Goal: Transaction & Acquisition: Purchase product/service

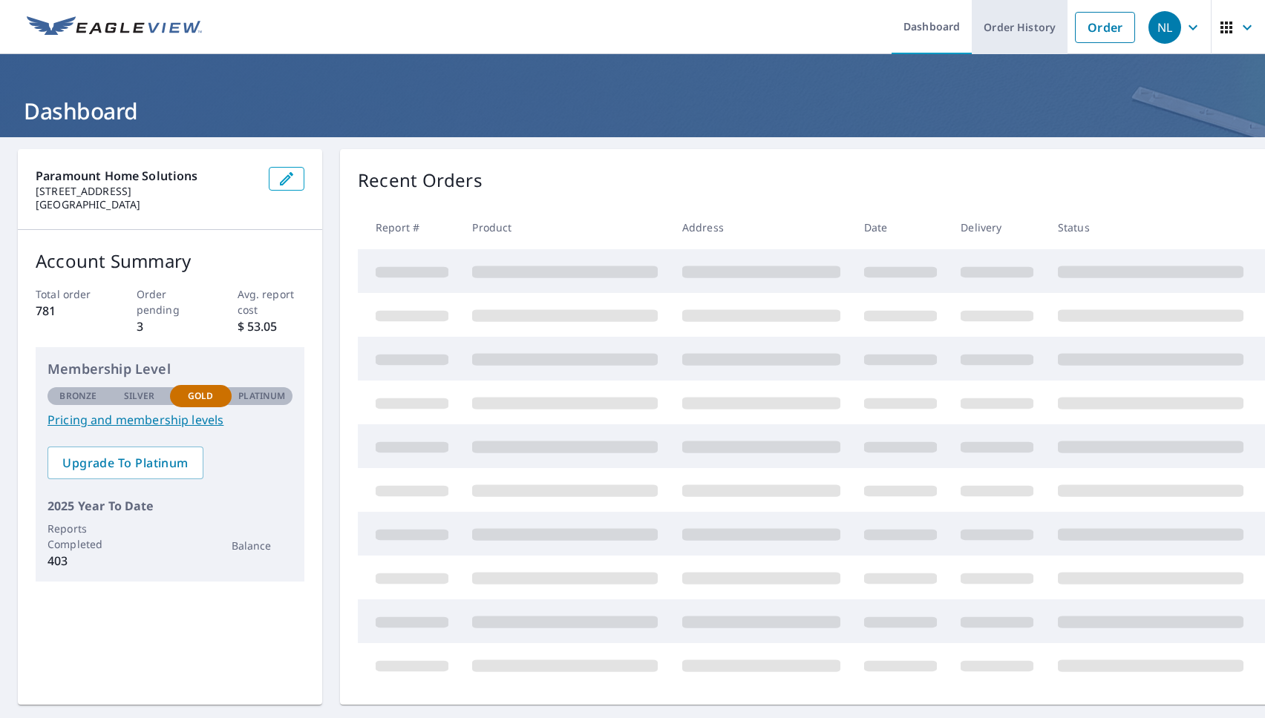
click at [1026, 27] on link "Order History" at bounding box center [1020, 27] width 96 height 54
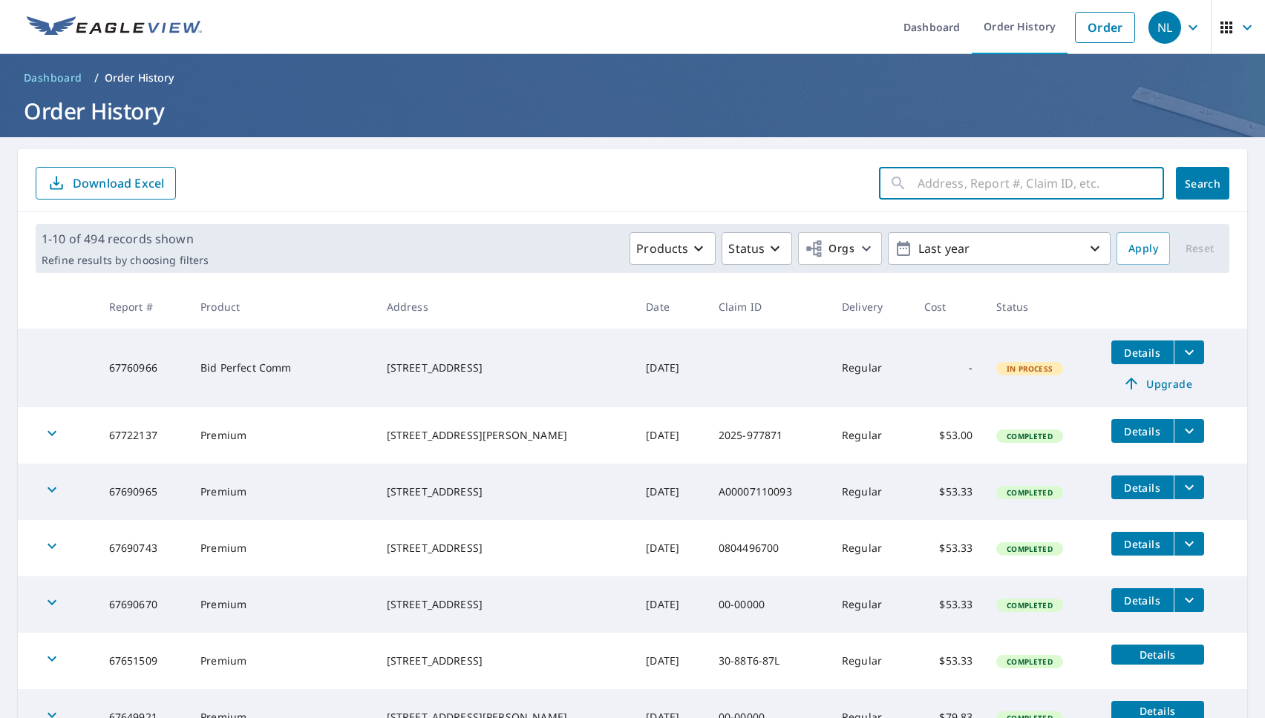
click at [1011, 180] on input "text" at bounding box center [1040, 184] width 246 height 42
type input "499"
click at [1202, 183] on button "Search" at bounding box center [1202, 183] width 53 height 33
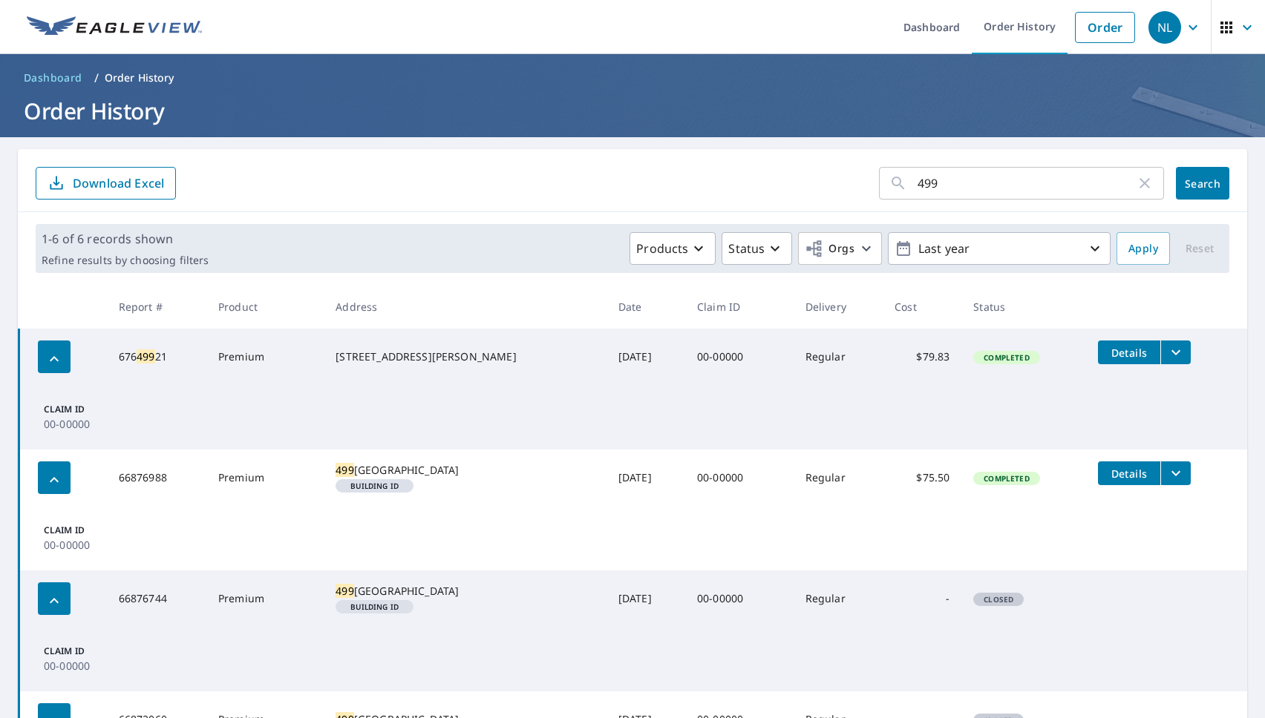
click at [1190, 471] on td "Details" at bounding box center [1166, 473] width 161 height 47
click at [1174, 477] on icon "filesDropdownBtn-66876988" at bounding box center [1176, 474] width 18 height 18
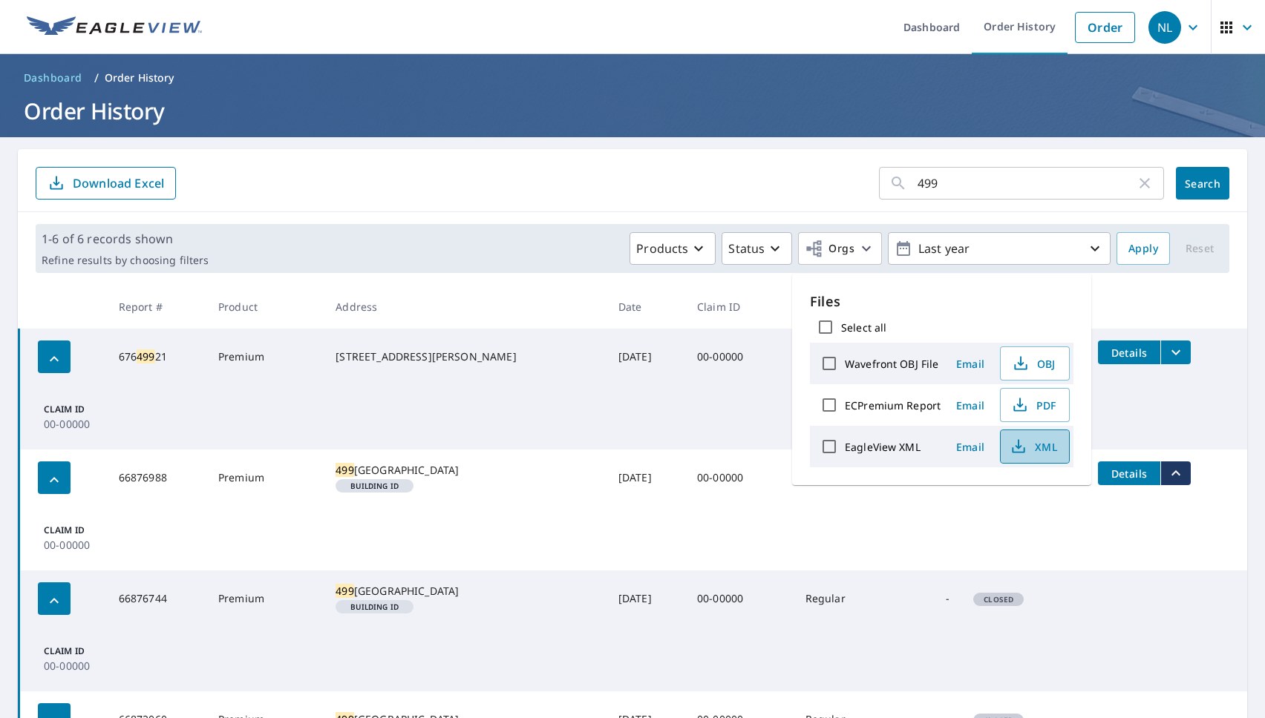
click at [1030, 456] on button "XML" at bounding box center [1035, 447] width 70 height 34
click at [1040, 408] on span "PDF" at bounding box center [1032, 405] width 47 height 18
click at [1095, 29] on link "Order" at bounding box center [1105, 27] width 60 height 31
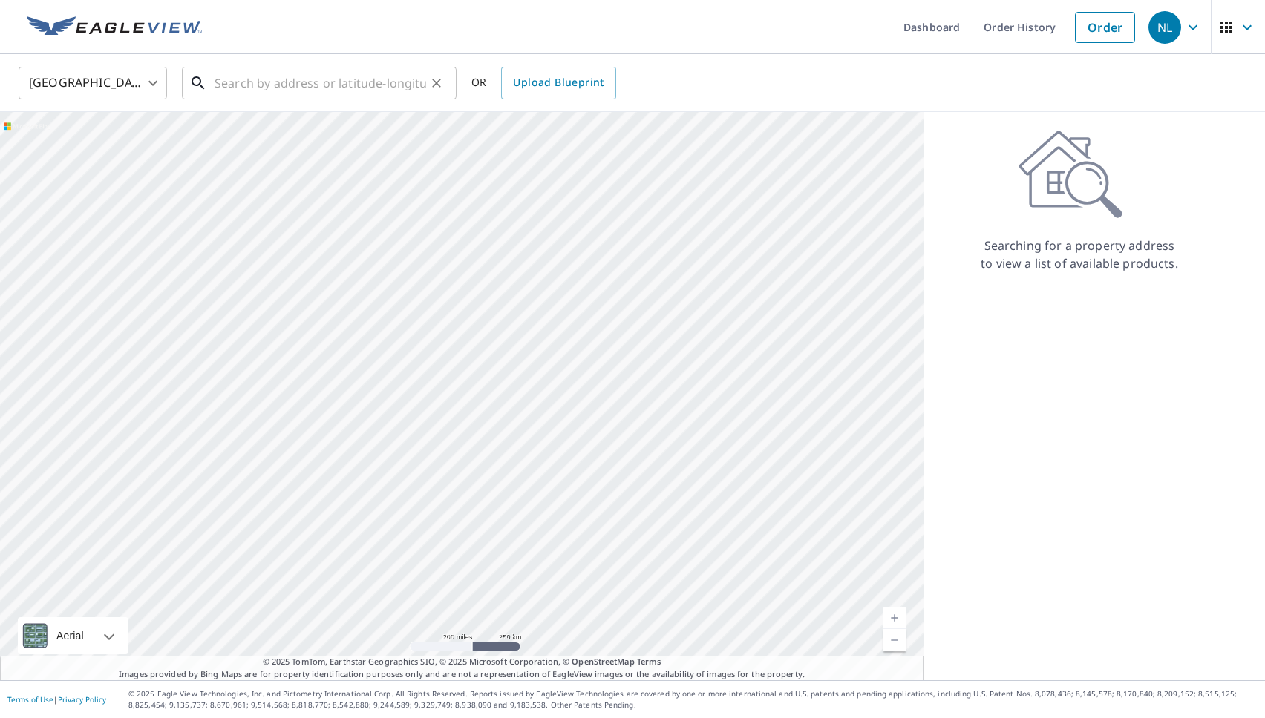
click at [289, 89] on input "text" at bounding box center [320, 83] width 212 height 42
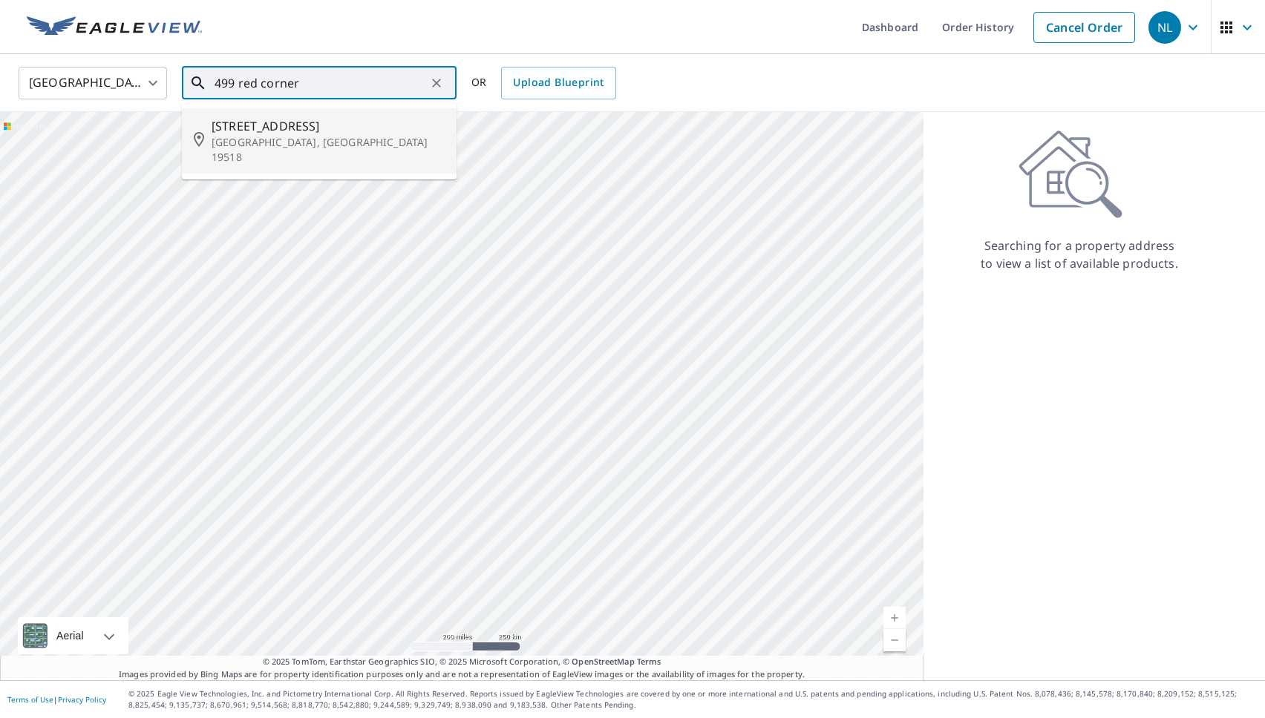
click at [294, 131] on span "[STREET_ADDRESS]" at bounding box center [328, 126] width 233 height 18
type input "[STREET_ADDRESS]"
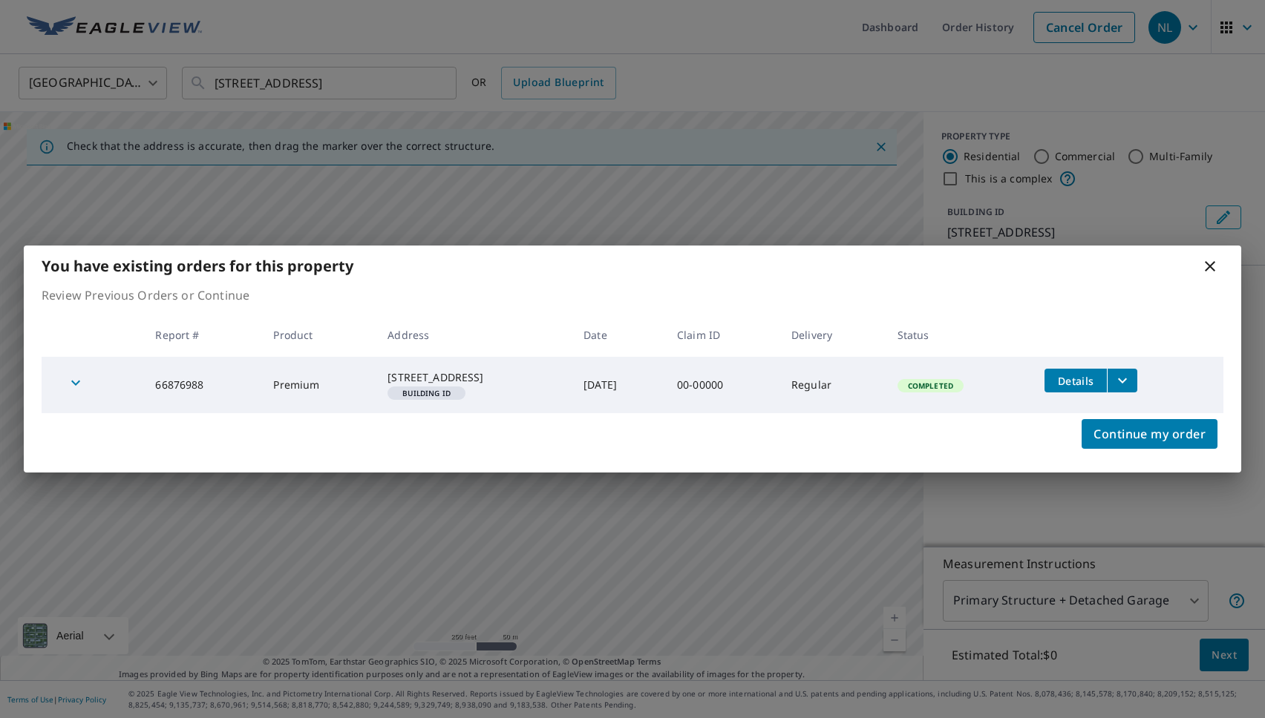
click at [893, 615] on div "You have existing orders for this property Review Previous Orders or Continue R…" at bounding box center [632, 359] width 1265 height 718
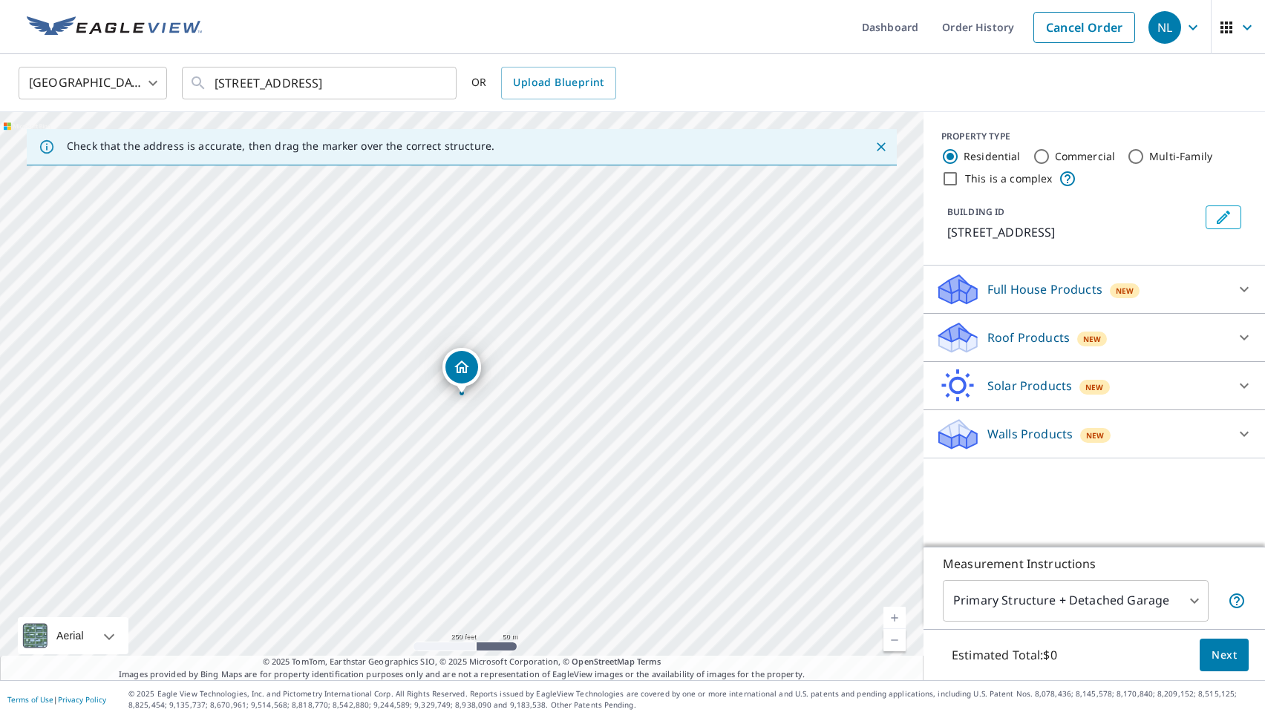
click at [895, 612] on link "Current Level 17, Zoom In" at bounding box center [894, 618] width 22 height 22
click at [895, 612] on link "Current Level 18, Zoom In" at bounding box center [894, 618] width 22 height 22
drag, startPoint x: 203, startPoint y: 534, endPoint x: 508, endPoint y: 395, distance: 335.1
click at [508, 395] on div "[STREET_ADDRESS]" at bounding box center [461, 396] width 923 height 569
click at [1022, 332] on p "Roof Products" at bounding box center [1028, 338] width 82 height 18
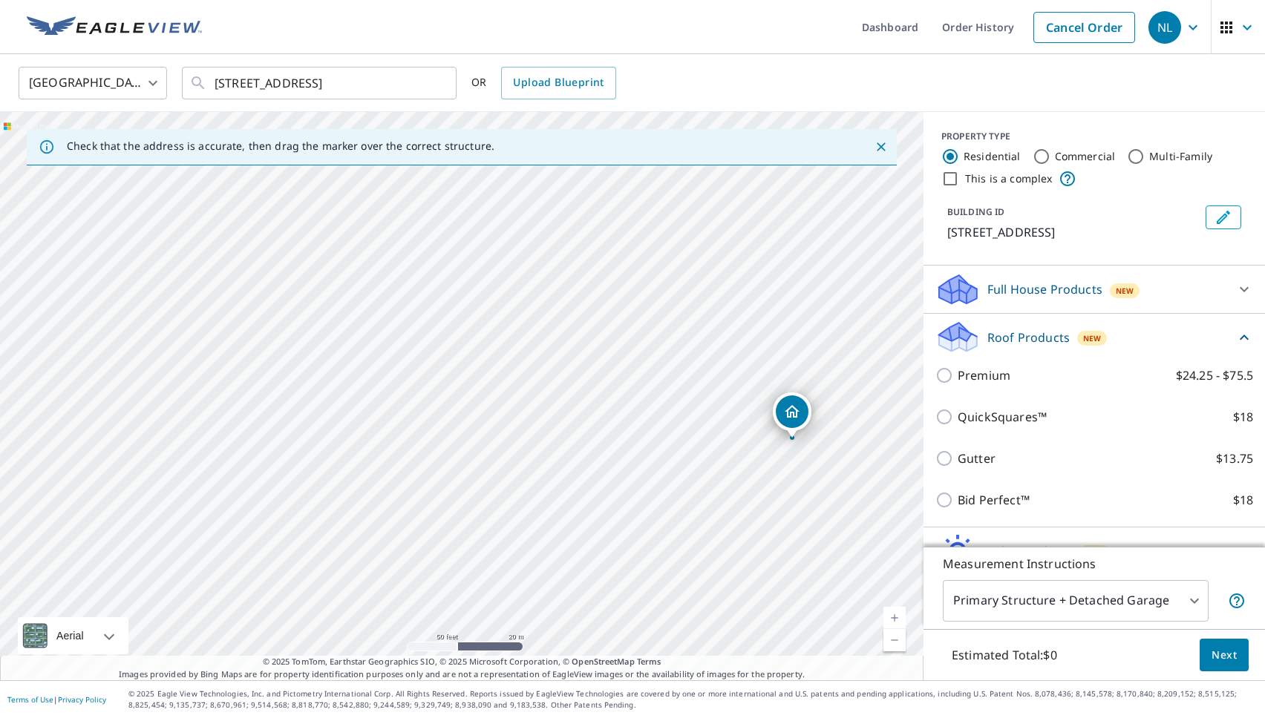
drag, startPoint x: 710, startPoint y: 353, endPoint x: 734, endPoint y: 508, distance: 156.9
click at [734, 508] on div "[STREET_ADDRESS]" at bounding box center [461, 396] width 923 height 569
click at [895, 609] on link "Current Level 19, Zoom In" at bounding box center [894, 618] width 22 height 22
drag, startPoint x: 782, startPoint y: 385, endPoint x: 522, endPoint y: 412, distance: 261.9
click at [522, 412] on div "[STREET_ADDRESS]" at bounding box center [461, 396] width 923 height 569
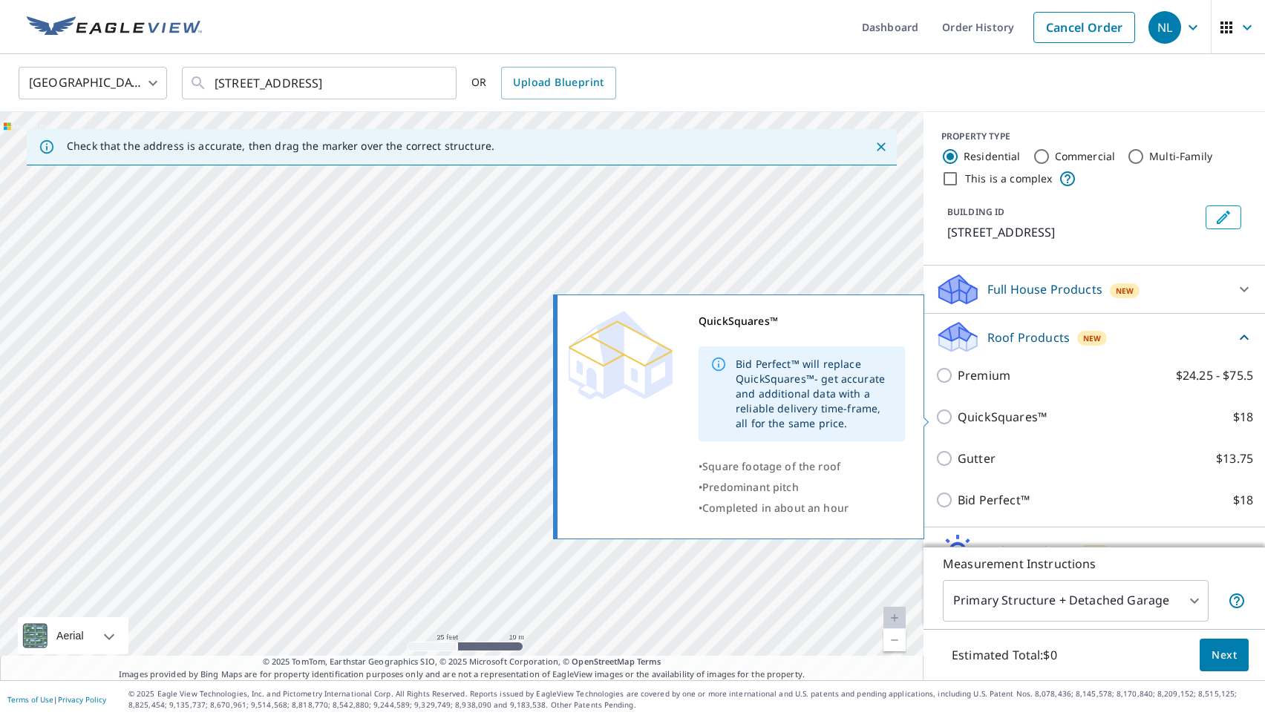
click at [948, 418] on input "QuickSquares™ $18" at bounding box center [946, 417] width 22 height 18
checkbox input "true"
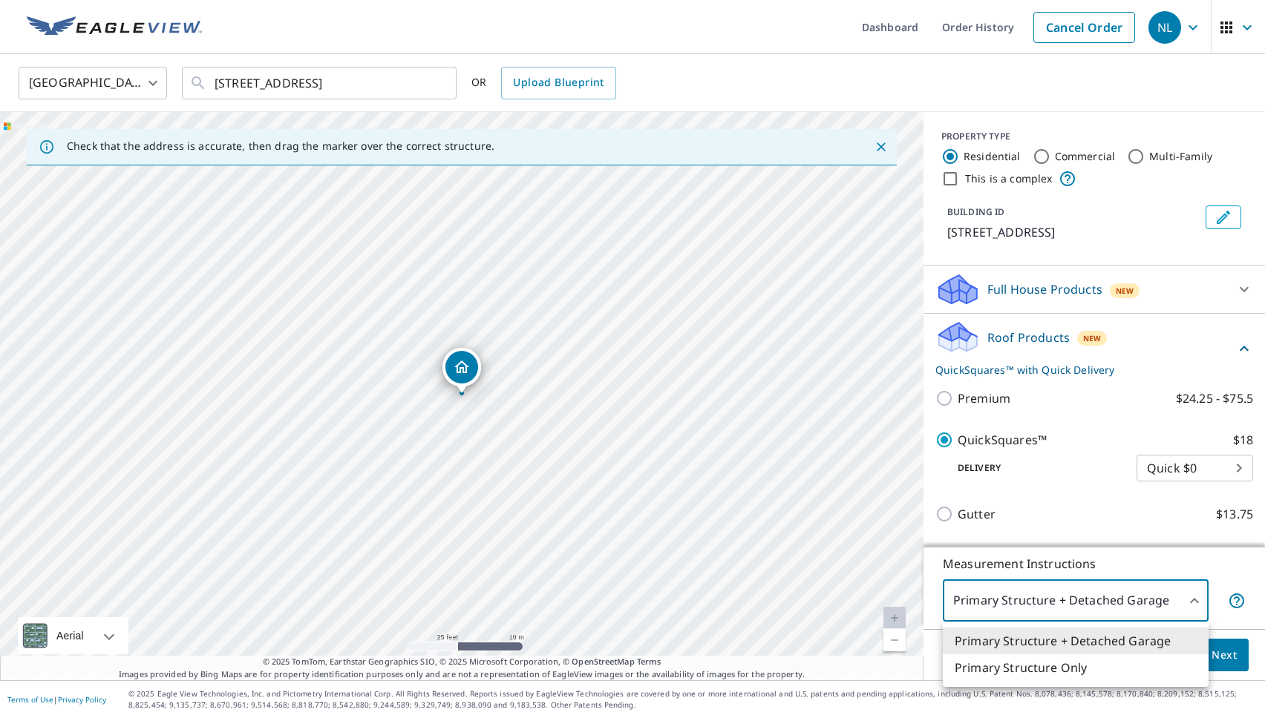
click at [1090, 606] on body "NL NL Dashboard Order History Cancel Order NL [GEOGRAPHIC_DATA] [GEOGRAPHIC_DAT…" at bounding box center [632, 359] width 1265 height 718
click at [1090, 605] on div at bounding box center [632, 359] width 1265 height 718
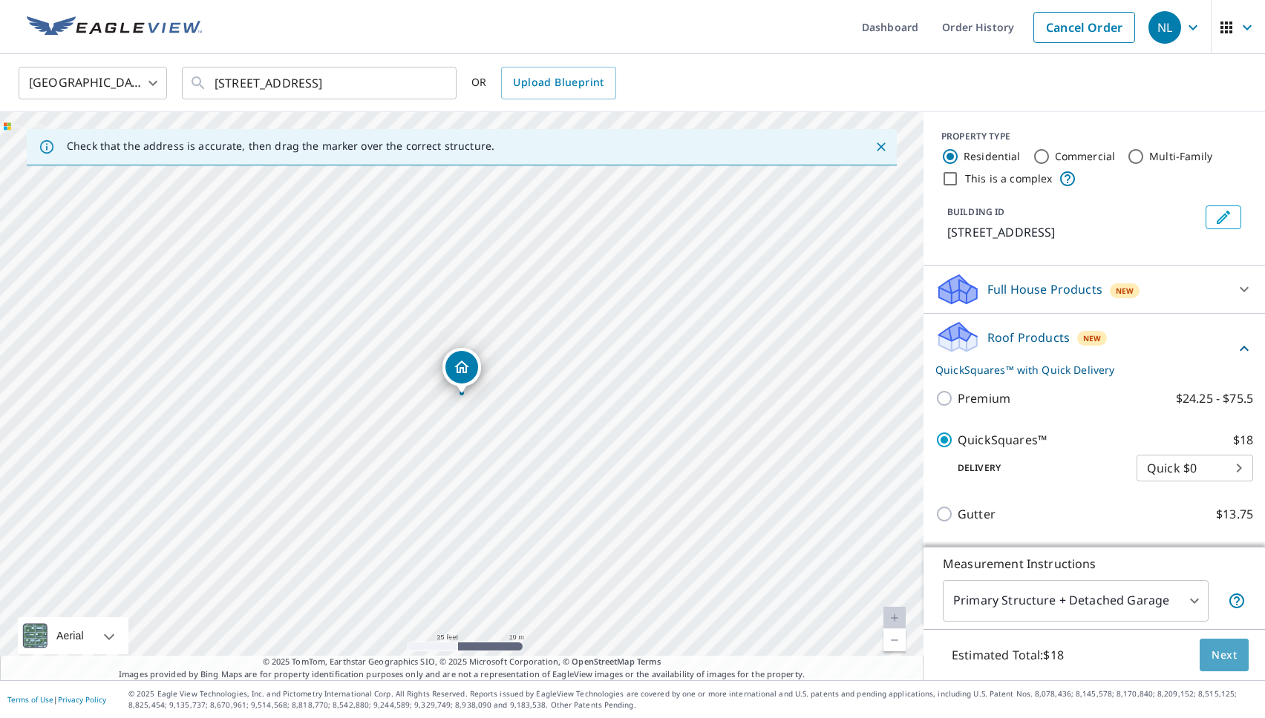
click at [1228, 655] on span "Next" at bounding box center [1223, 655] width 25 height 19
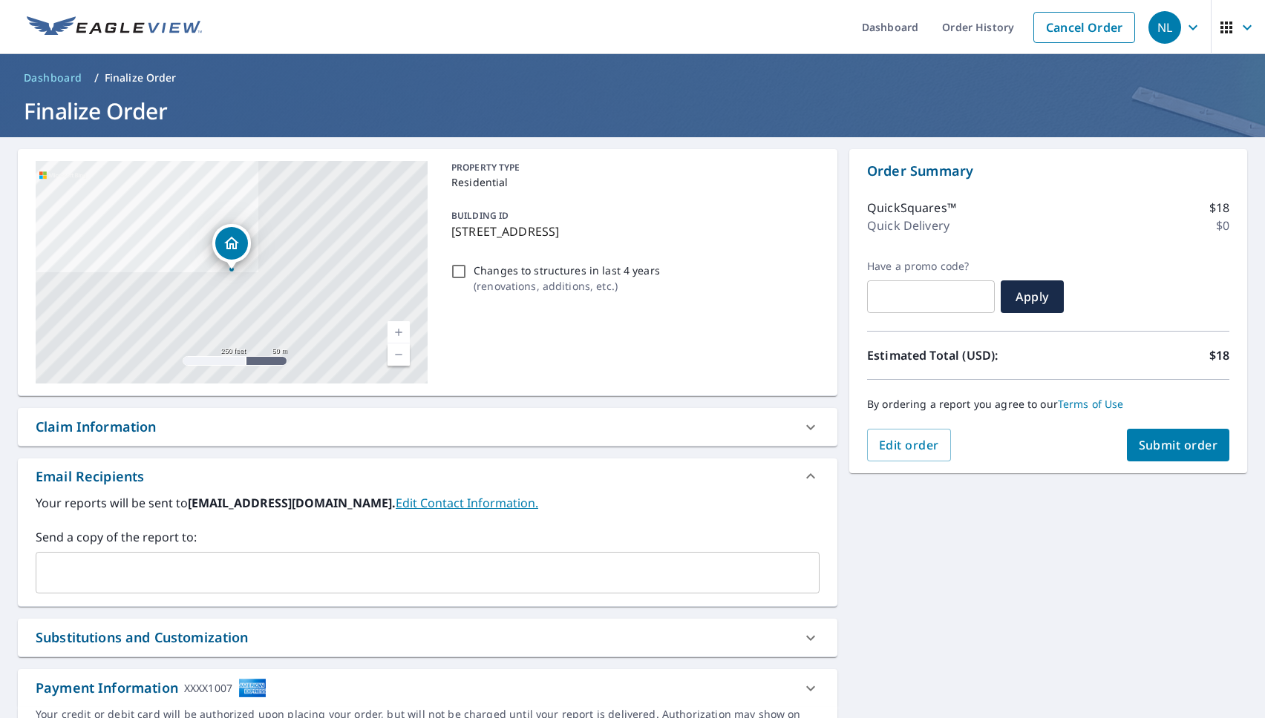
click at [1182, 443] on span "Submit order" at bounding box center [1177, 445] width 79 height 16
